Goal: Transaction & Acquisition: Purchase product/service

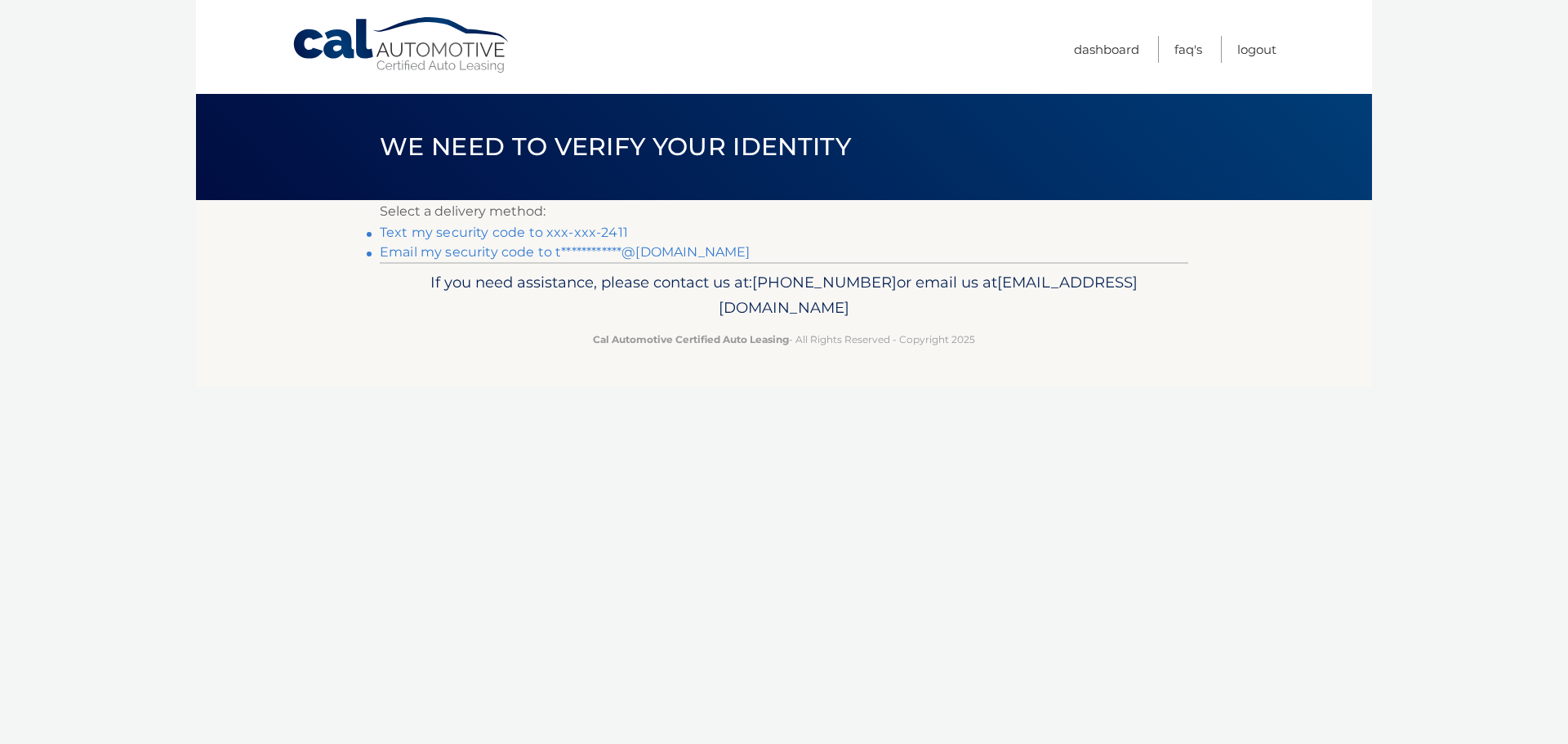
click at [522, 236] on link "Text my security code to xxx-xxx-2411" at bounding box center [503, 232] width 248 height 16
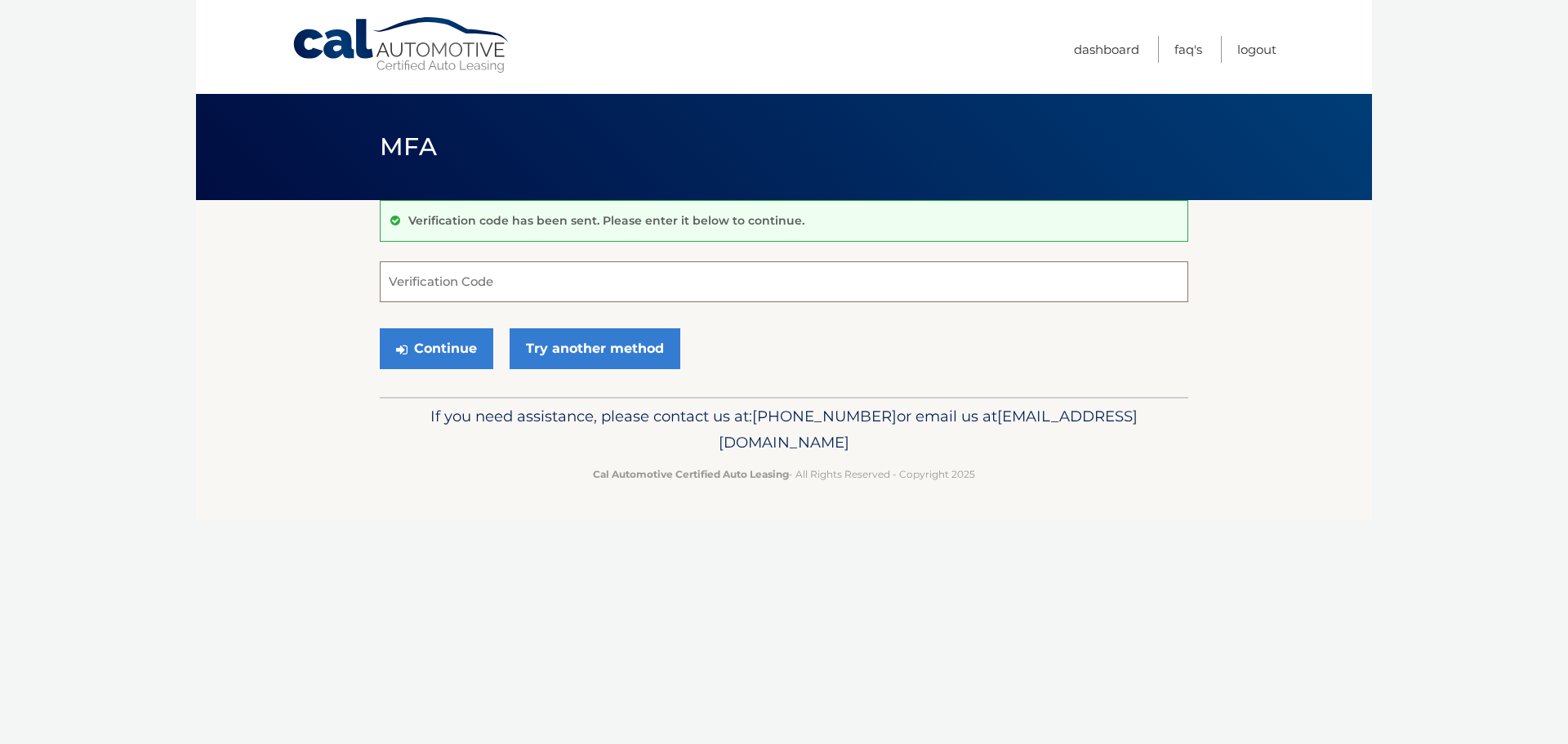
click at [537, 286] on input "Verification Code" at bounding box center [783, 282] width 808 height 41
type input "939652"
click at [445, 354] on button "Continue" at bounding box center [436, 349] width 114 height 41
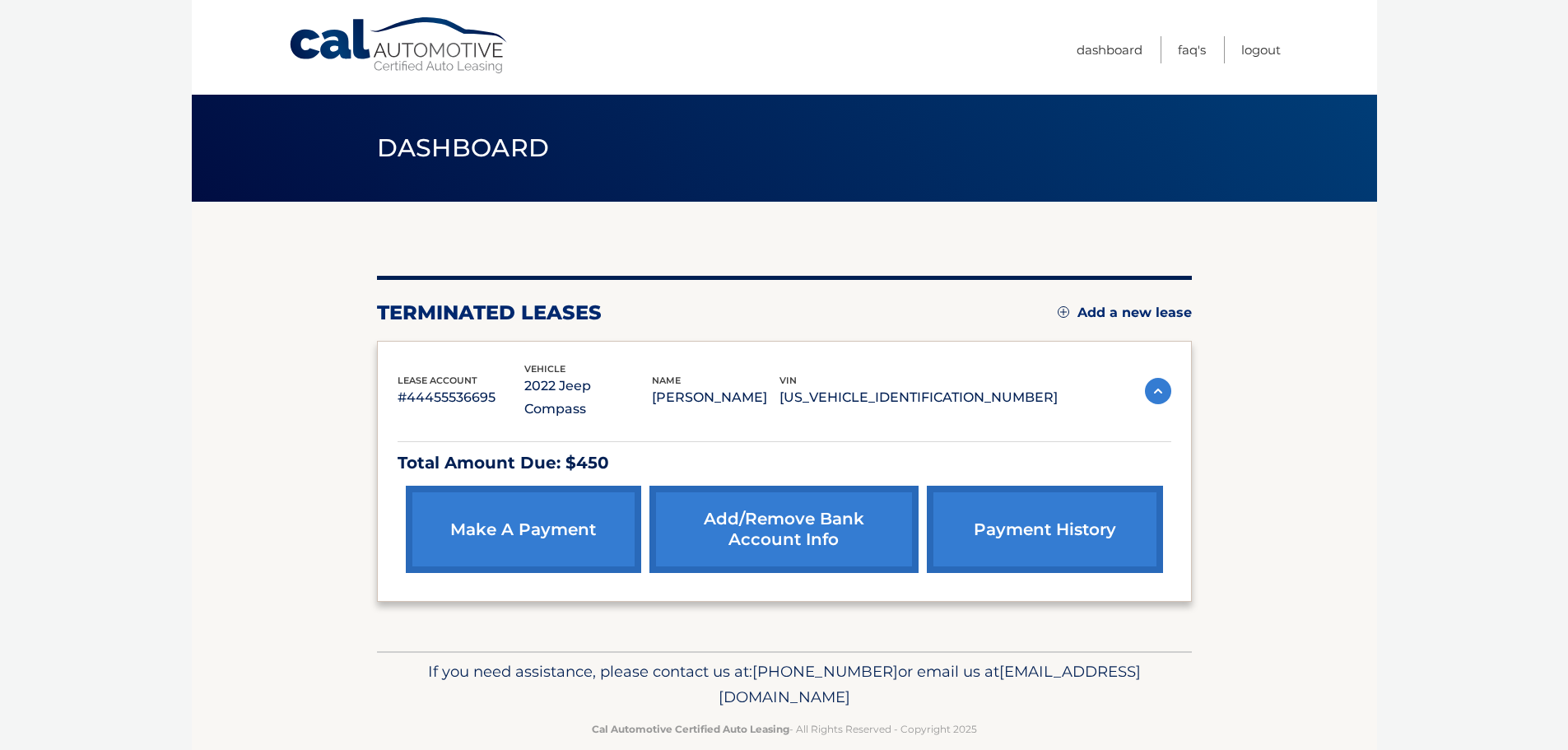
click at [564, 518] on link "make a payment" at bounding box center [523, 529] width 236 height 87
click at [549, 508] on link "make a payment" at bounding box center [523, 529] width 236 height 87
click at [522, 501] on link "make a payment" at bounding box center [523, 529] width 236 height 87
click at [508, 517] on link "make a payment" at bounding box center [523, 529] width 236 height 87
click at [513, 503] on link "make a payment" at bounding box center [523, 529] width 236 height 87
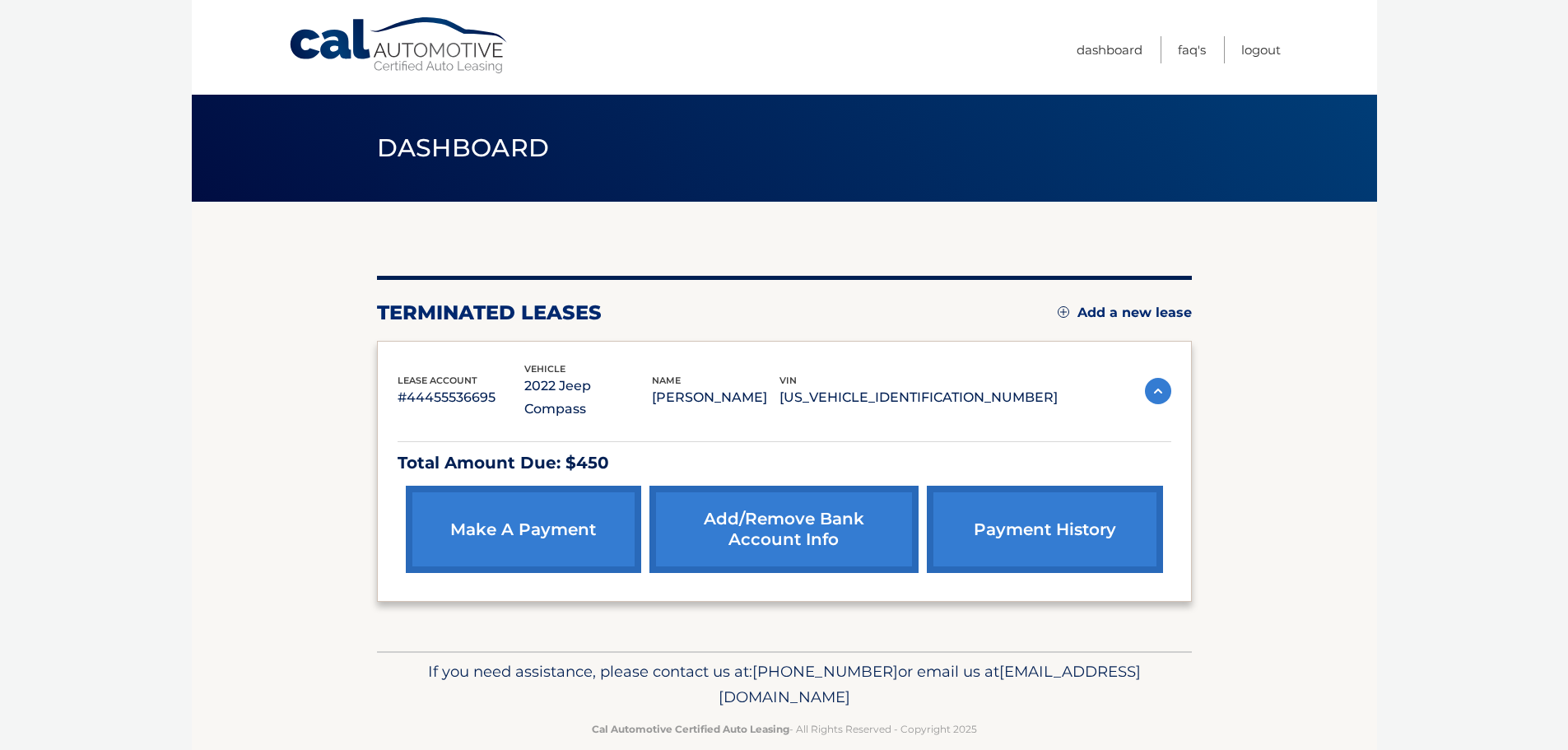
click at [514, 502] on link "make a payment" at bounding box center [523, 529] width 236 height 87
click at [552, 515] on link "make a payment" at bounding box center [523, 529] width 236 height 87
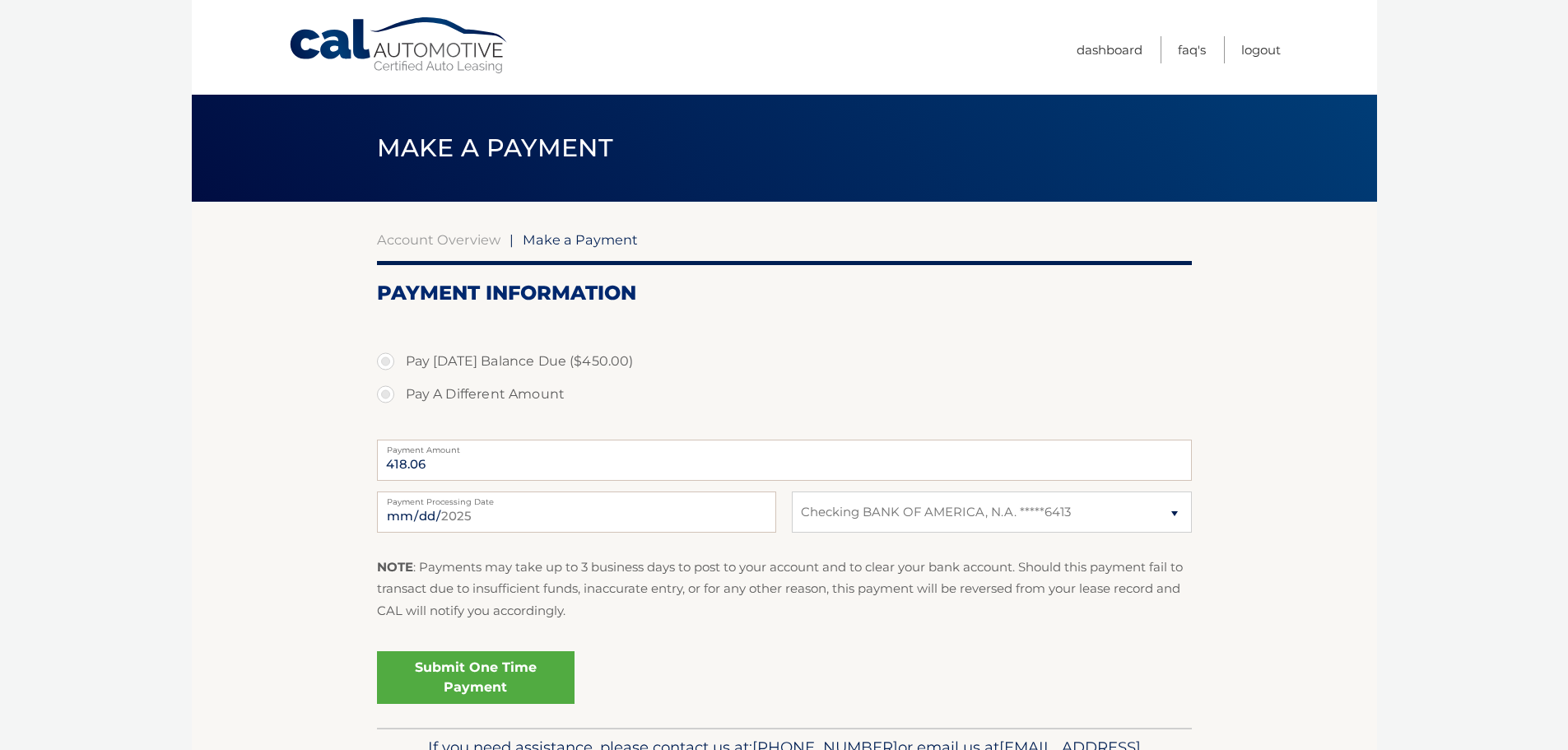
select select "YjFiZDkyOTgtZjRmMy00YmVkLWFlZDgtMGExOGM0NDNiN2Mw"
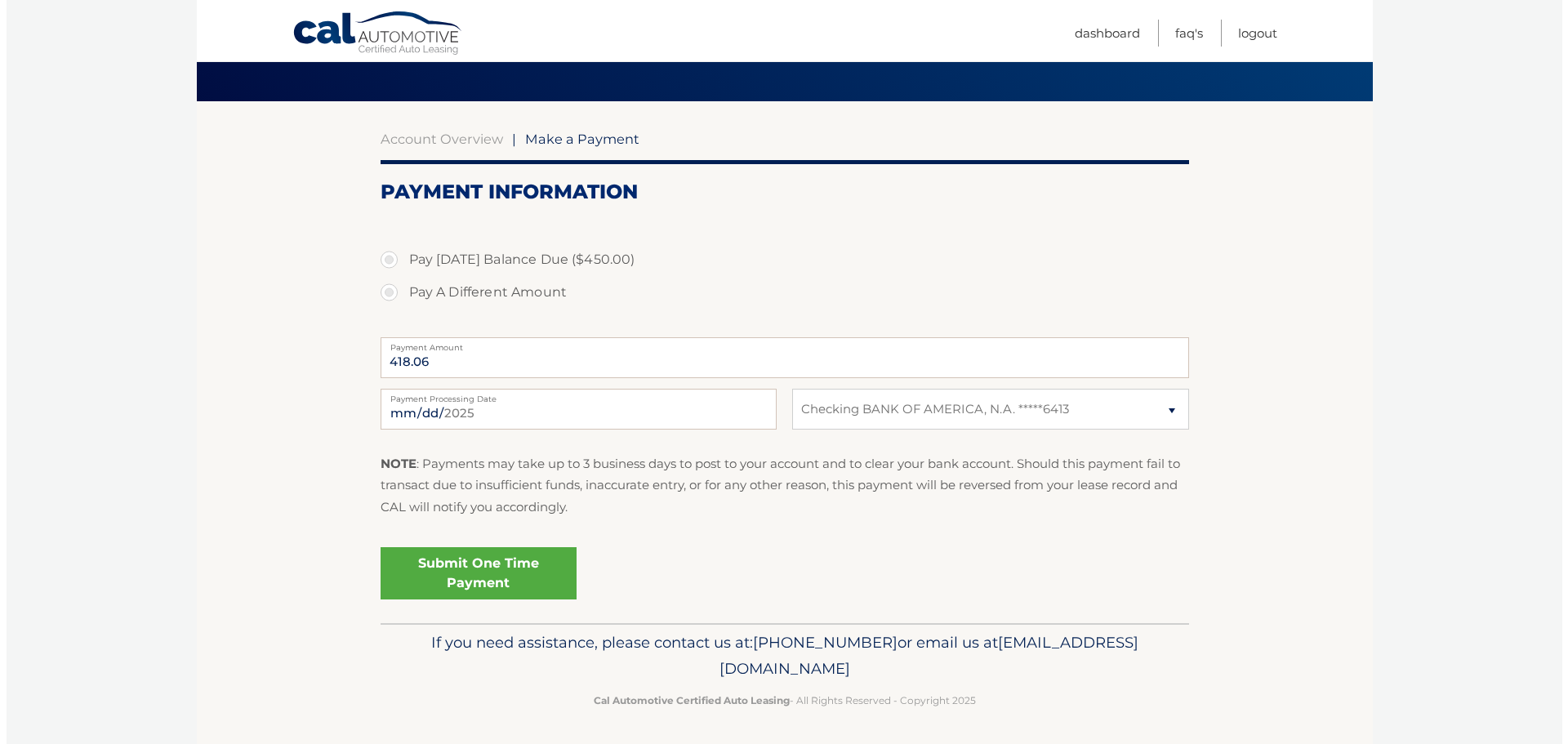
scroll to position [102, 0]
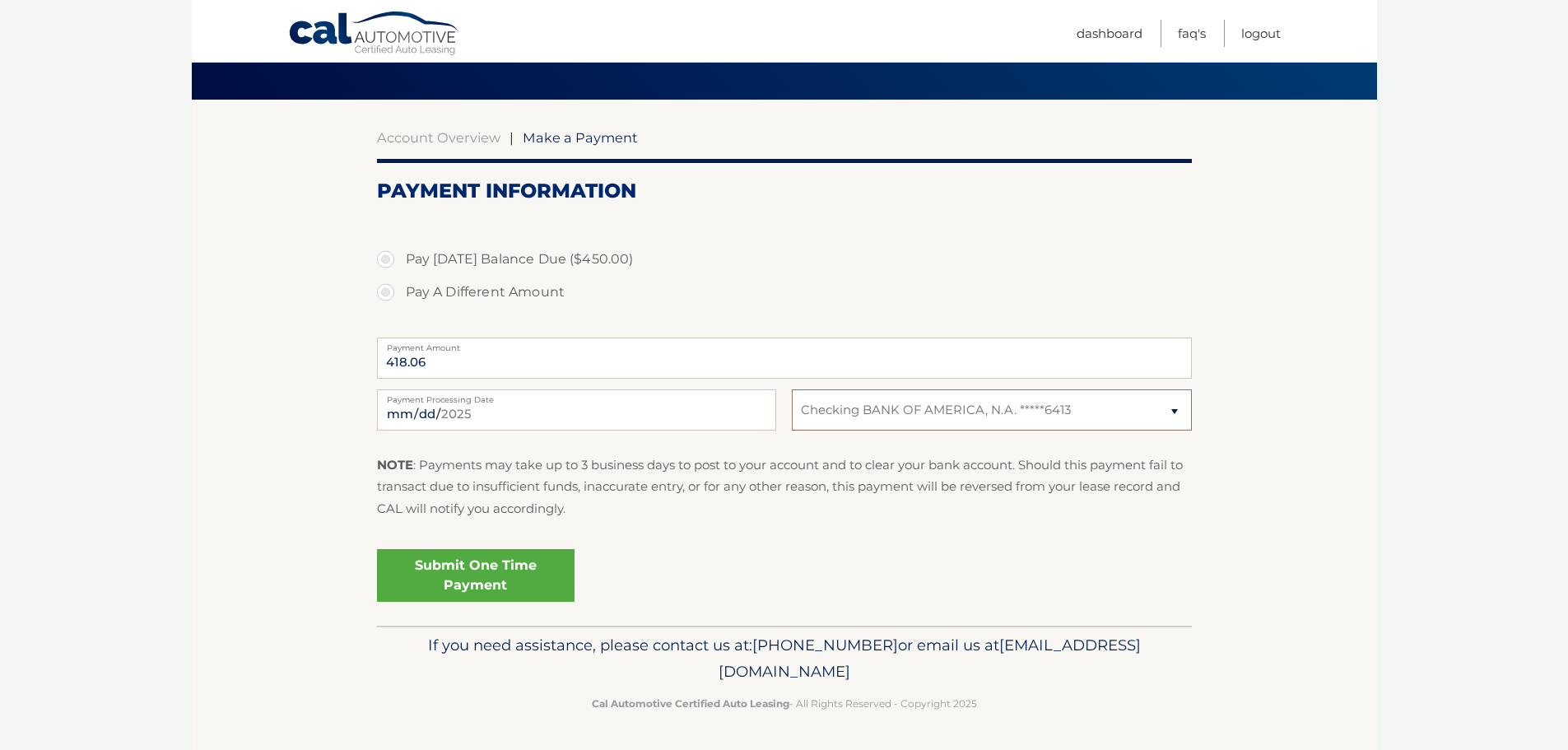
click at [853, 407] on select "Select Bank Account Checking BANK OF AMERICA, N.A. *****6413" at bounding box center [991, 410] width 399 height 41
click at [792, 389] on select "Select Bank Account Checking BANK OF AMERICA, N.A. *****6413" at bounding box center [991, 410] width 399 height 41
click at [432, 364] on input "418.06" at bounding box center [784, 358] width 815 height 41
click at [433, 363] on input "418.06" at bounding box center [784, 358] width 815 height 41
click at [384, 258] on label "Pay Today's Balance Due ($450.00)" at bounding box center [784, 258] width 815 height 33
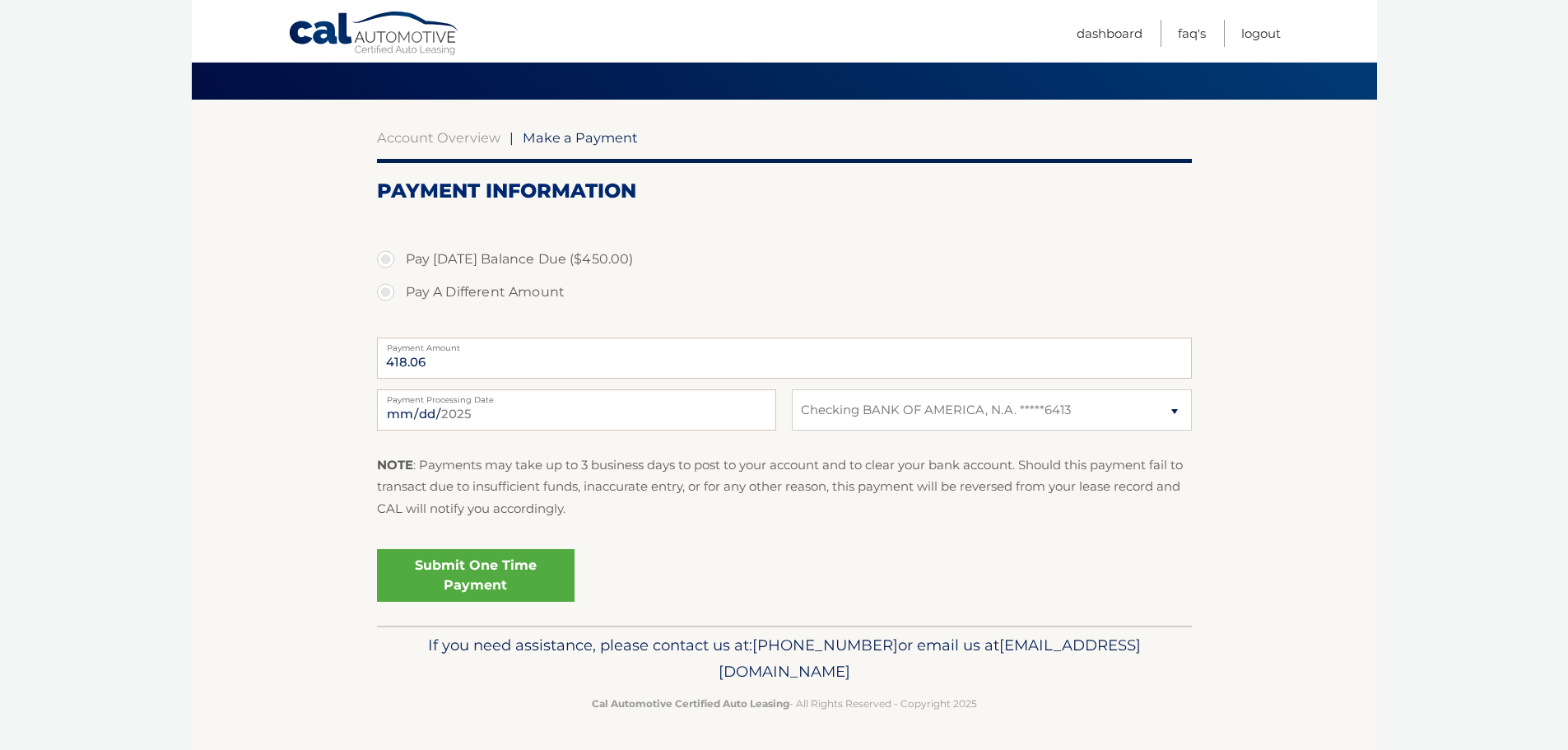
click at [384, 258] on input "Pay Today's Balance Due ($450.00)" at bounding box center [392, 256] width 17 height 26
radio input "true"
type input "450.00"
click at [486, 580] on link "Submit One Time Payment" at bounding box center [475, 575] width 197 height 53
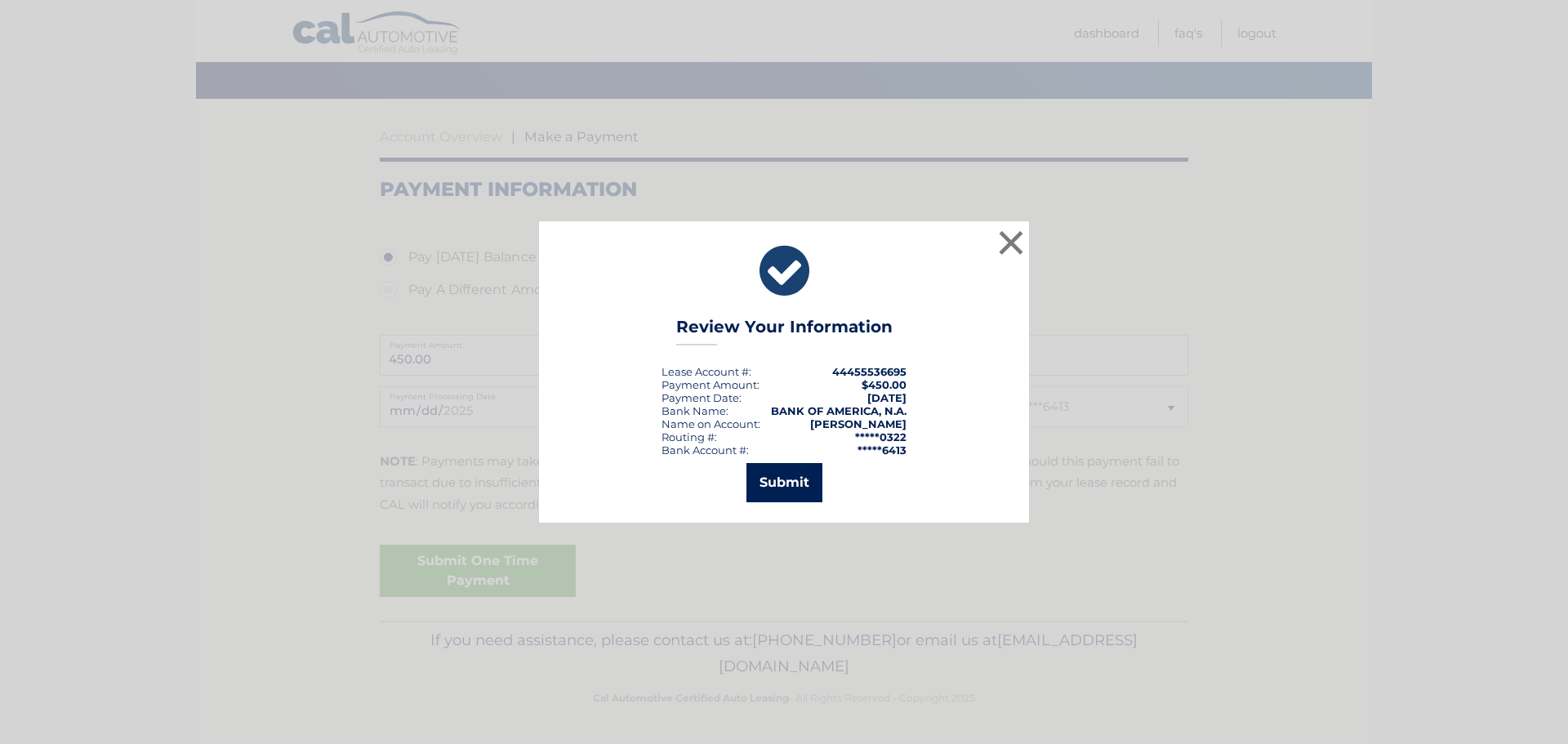
click at [785, 478] on button "Submit" at bounding box center [784, 483] width 76 height 39
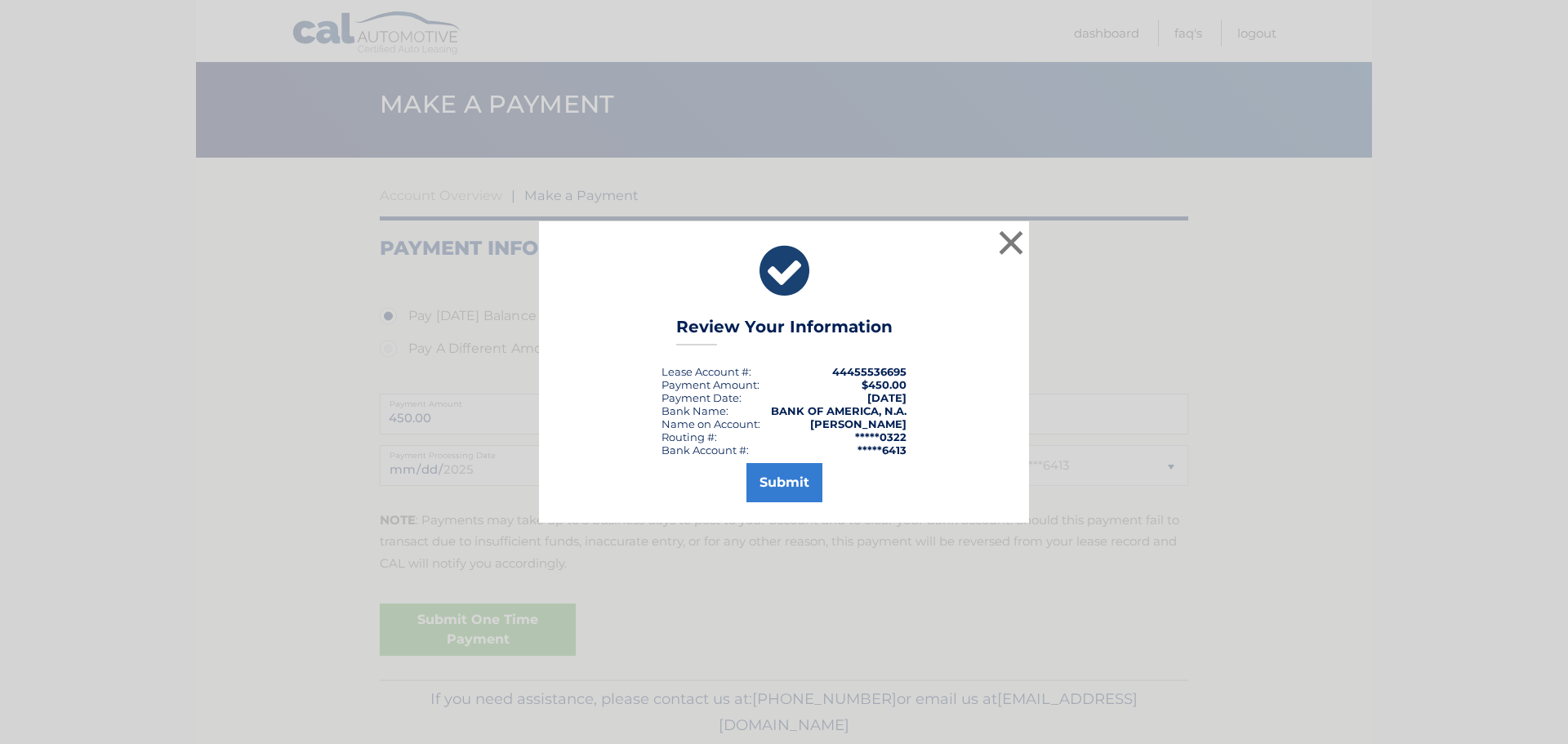
click at [0, 0] on icon at bounding box center [0, 0] width 0 height 0
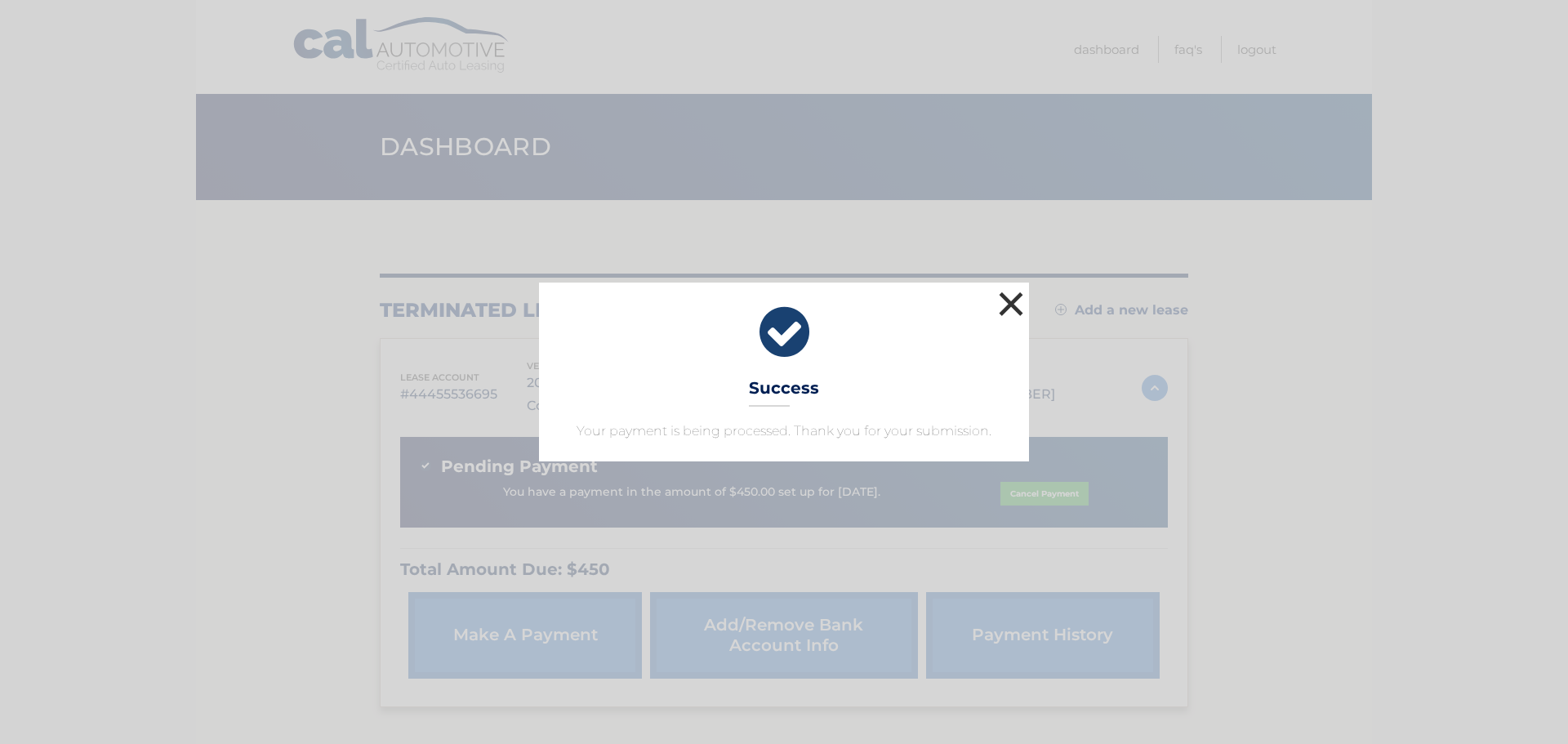
click at [1003, 303] on button "×" at bounding box center [1011, 303] width 33 height 33
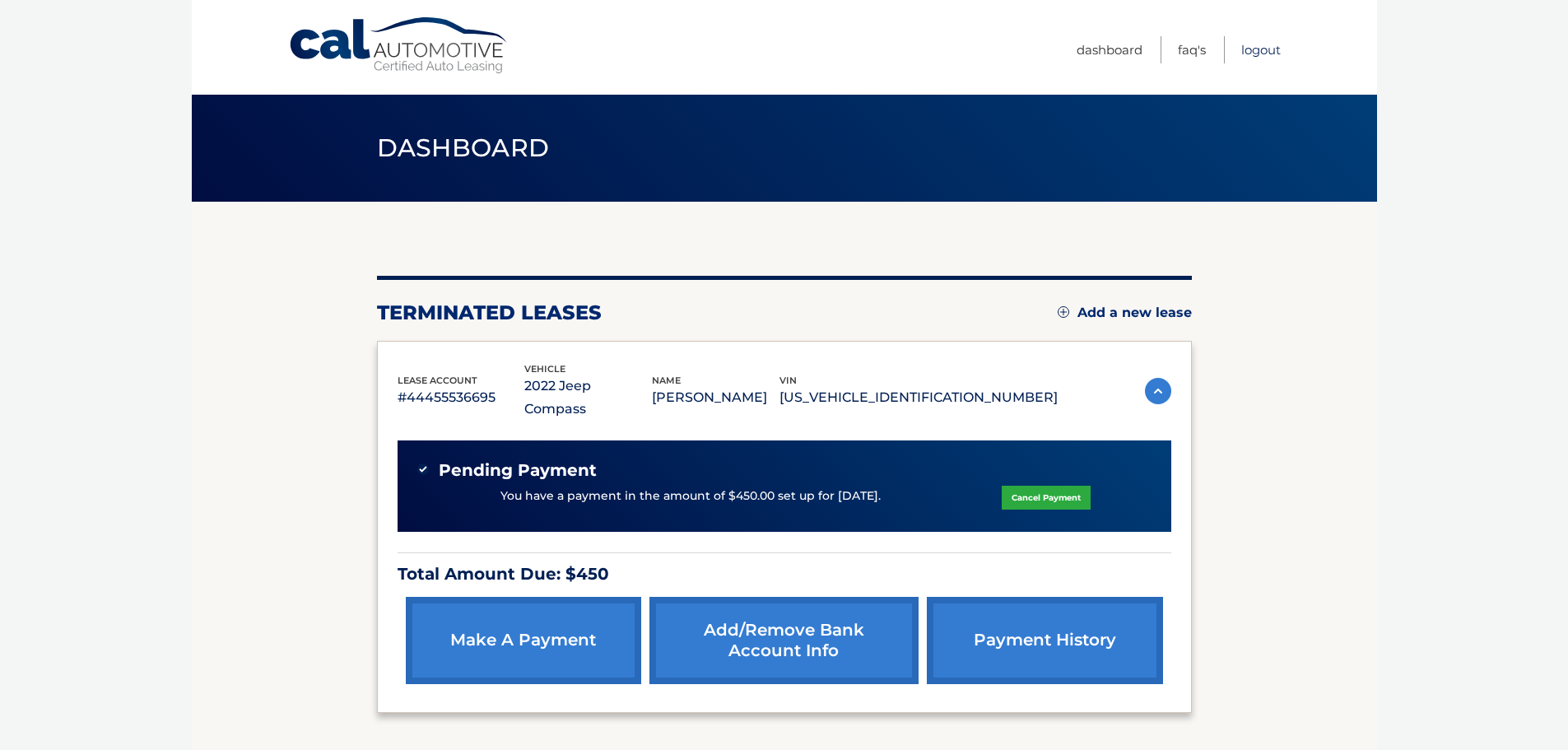
click at [1244, 50] on link "Logout" at bounding box center [1261, 50] width 39 height 27
